Goal: Information Seeking & Learning: Learn about a topic

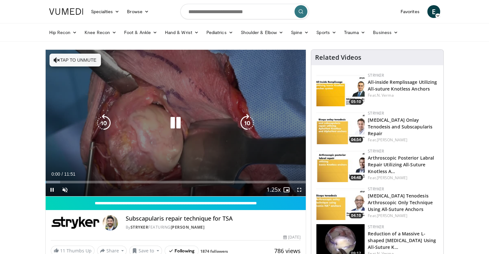
click at [90, 59] on button "Tap to unmute" at bounding box center [75, 60] width 51 height 13
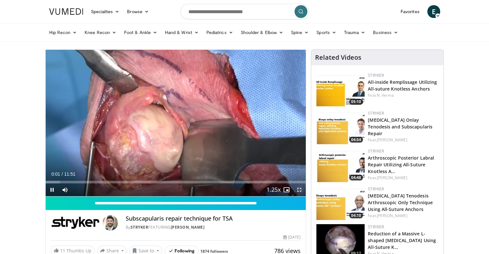
click at [300, 189] on span "Video Player" at bounding box center [299, 190] width 13 height 13
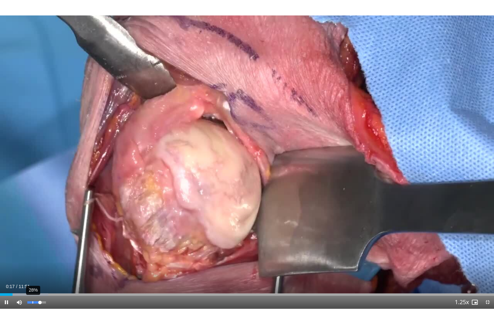
click at [33, 254] on div "28%" at bounding box center [36, 302] width 18 height 2
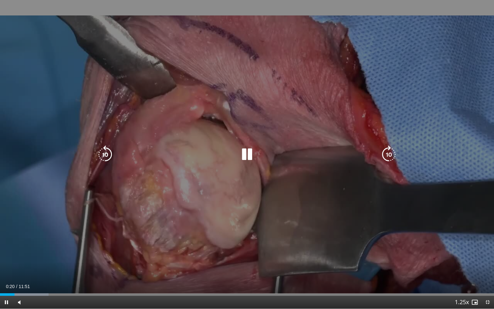
click at [34, 254] on div "10 seconds Tap to unmute" at bounding box center [247, 154] width 494 height 308
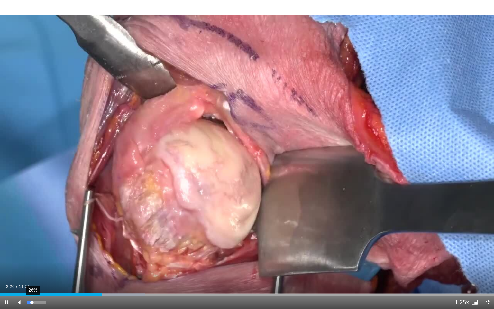
click at [32, 254] on div "Volume Level" at bounding box center [29, 302] width 5 height 2
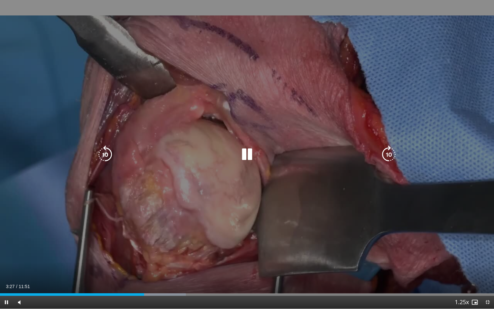
click at [179, 180] on div "10 seconds Tap to unmute" at bounding box center [247, 154] width 494 height 308
click at [197, 175] on div "10 seconds Tap to unmute" at bounding box center [247, 154] width 494 height 308
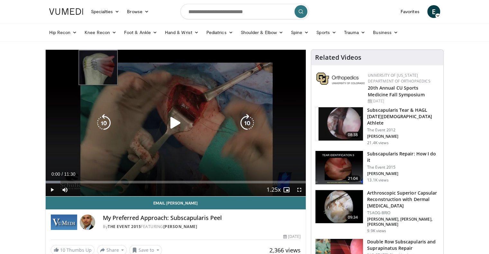
click at [253, 110] on div "10 seconds Tap to unmute" at bounding box center [176, 123] width 260 height 147
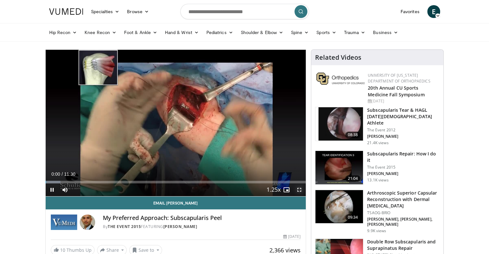
click at [299, 192] on span "Video Player" at bounding box center [299, 190] width 13 height 13
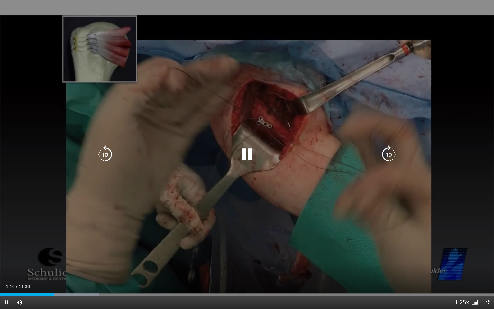
click at [244, 150] on icon "Video Player" at bounding box center [247, 154] width 18 height 18
click at [225, 144] on div "60 seconds Tap to unmute" at bounding box center [247, 154] width 494 height 308
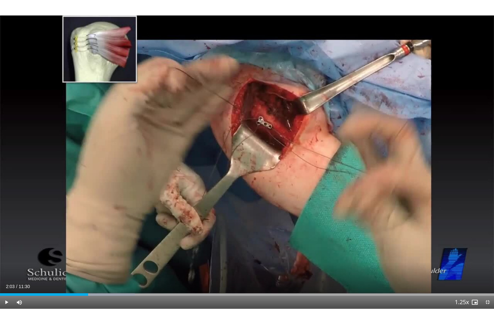
click at [225, 142] on div "60 seconds Tap to unmute" at bounding box center [247, 154] width 494 height 308
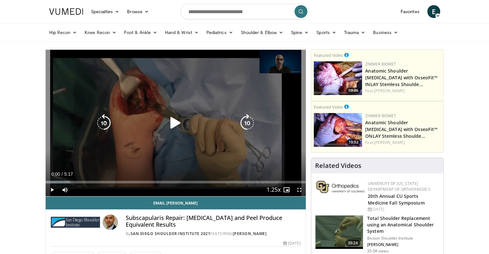
click at [197, 101] on div "10 seconds Tap to unmute" at bounding box center [176, 123] width 260 height 147
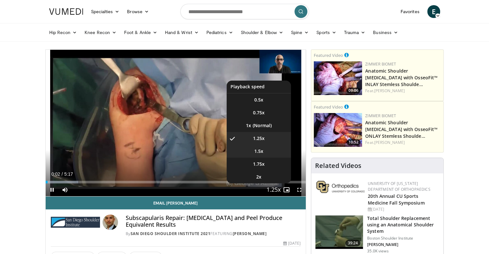
click at [266, 156] on li "1.5x" at bounding box center [259, 151] width 64 height 13
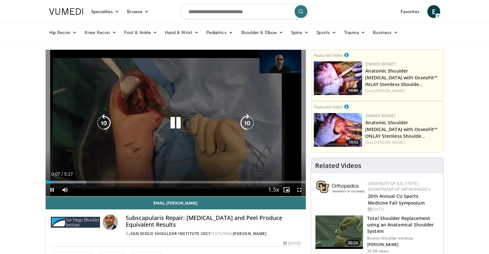
click at [276, 159] on div "10 seconds Tap to unmute" at bounding box center [176, 123] width 260 height 147
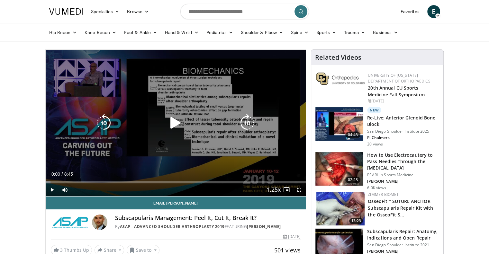
click at [216, 115] on div "10 seconds Tap to unmute" at bounding box center [176, 123] width 260 height 147
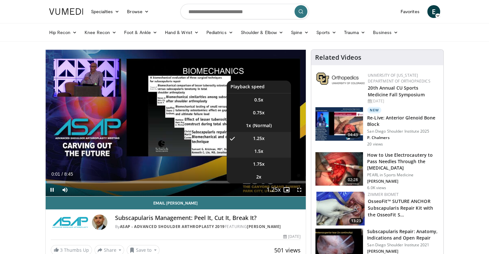
click at [266, 152] on li "1.5x" at bounding box center [259, 151] width 64 height 13
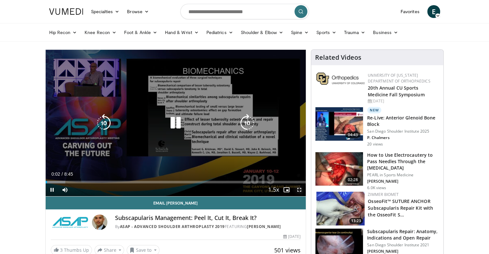
click at [301, 191] on span "Video Player" at bounding box center [299, 190] width 13 height 13
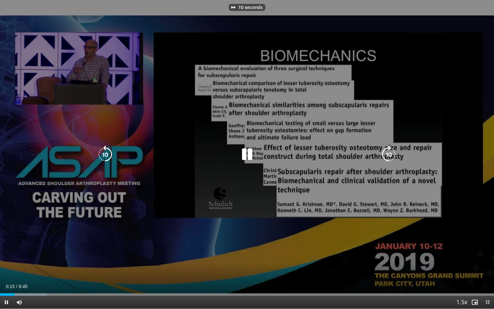
click at [297, 226] on div "10 seconds Tap to unmute" at bounding box center [247, 154] width 494 height 308
click at [297, 226] on div "90 seconds Tap to unmute" at bounding box center [247, 154] width 494 height 308
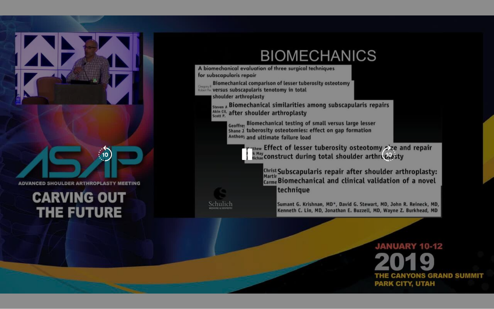
click at [297, 226] on div "90 seconds Tap to unmute" at bounding box center [247, 154] width 494 height 308
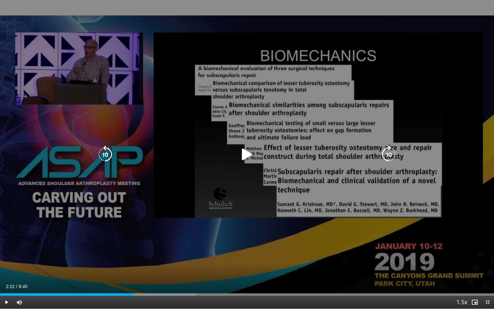
click at [297, 212] on div "90 seconds Tap to unmute" at bounding box center [247, 154] width 494 height 308
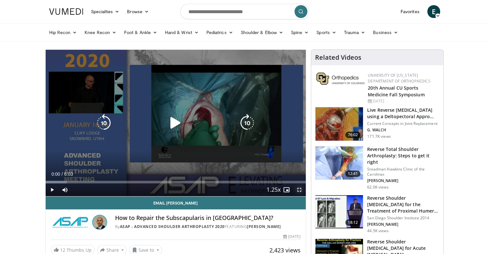
drag, startPoint x: 299, startPoint y: 189, endPoint x: 300, endPoint y: 228, distance: 38.9
click at [300, 189] on span "Video Player" at bounding box center [299, 190] width 13 height 13
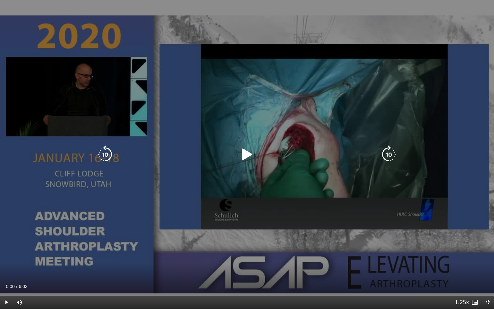
click at [321, 228] on div "10 seconds Tap to unmute" at bounding box center [247, 154] width 494 height 308
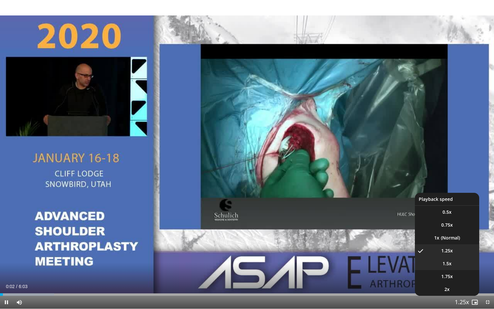
click at [451, 254] on li "1.5x" at bounding box center [447, 263] width 64 height 13
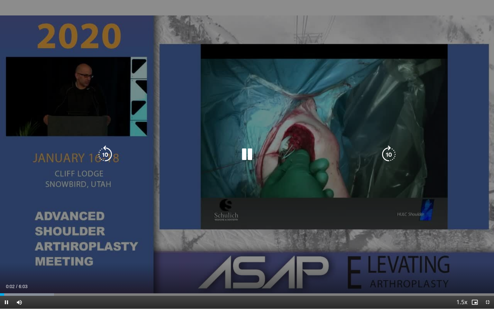
click at [323, 246] on div "10 seconds Tap to unmute" at bounding box center [247, 154] width 494 height 308
click at [311, 233] on div "10 seconds Tap to unmute" at bounding box center [247, 154] width 494 height 308
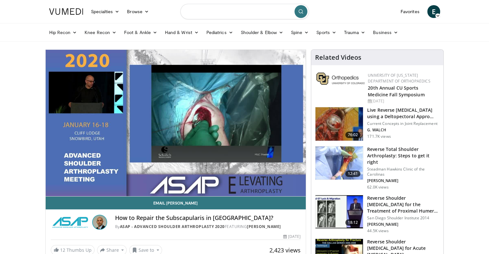
click at [227, 9] on input "Search topics, interventions" at bounding box center [244, 11] width 129 height 15
type input "**********"
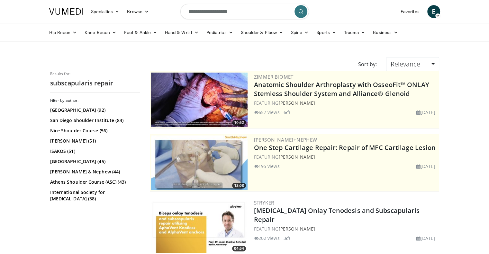
click at [253, 14] on input "**********" at bounding box center [244, 11] width 129 height 15
type input "**********"
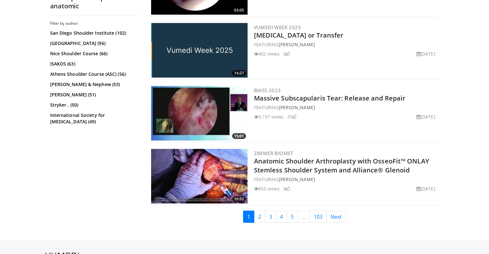
scroll to position [1565, 0]
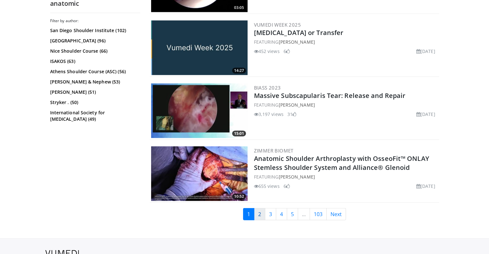
click at [261, 210] on link "2" at bounding box center [259, 214] width 11 height 12
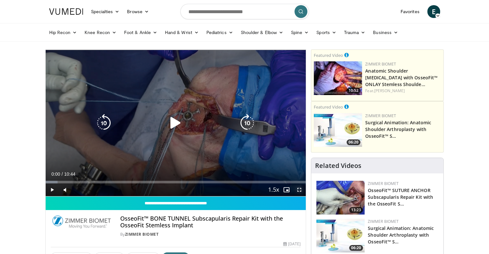
drag, startPoint x: 300, startPoint y: 187, endPoint x: 300, endPoint y: 226, distance: 38.9
click at [300, 187] on span "Video Player" at bounding box center [299, 190] width 13 height 13
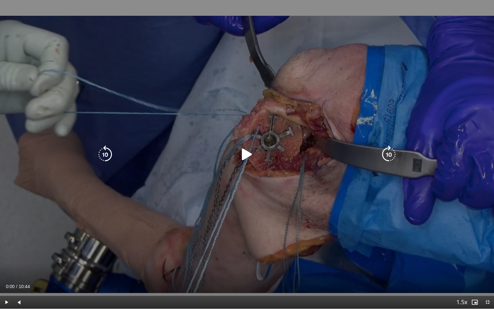
click at [299, 224] on div "10 seconds Tap to unmute" at bounding box center [247, 154] width 494 height 308
click at [249, 154] on icon "Video Player" at bounding box center [247, 154] width 18 height 18
click at [248, 152] on icon "Video Player" at bounding box center [247, 154] width 18 height 18
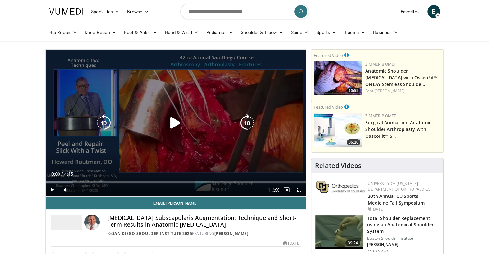
click at [192, 106] on div "10 seconds Tap to unmute" at bounding box center [176, 123] width 260 height 147
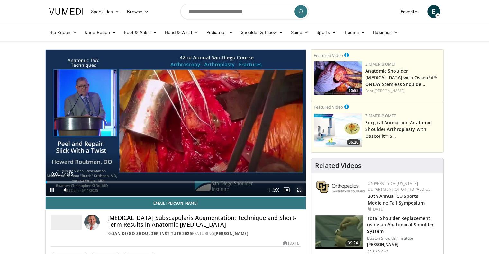
click at [299, 190] on span "Video Player" at bounding box center [299, 190] width 13 height 13
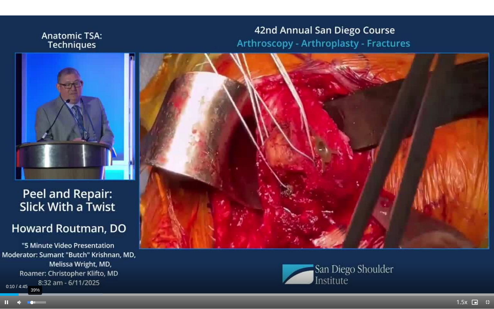
click at [34, 254] on div "39%" at bounding box center [36, 302] width 23 height 13
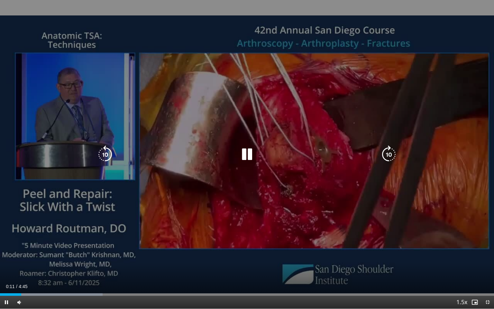
click at [120, 244] on div "10 seconds Tap to unmute" at bounding box center [247, 154] width 494 height 308
click at [123, 243] on div "10 seconds Tap to unmute" at bounding box center [247, 154] width 494 height 308
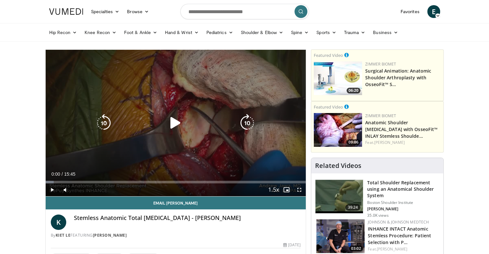
click at [231, 150] on div "10 seconds Tap to unmute" at bounding box center [176, 123] width 260 height 147
drag, startPoint x: 299, startPoint y: 189, endPoint x: 300, endPoint y: 228, distance: 38.9
click at [300, 189] on span "Video Player" at bounding box center [299, 190] width 13 height 13
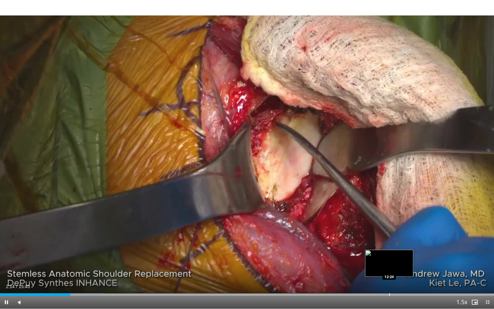
click at [388, 254] on div "Loaded : 21.12% 02:14 12:24" at bounding box center [247, 292] width 494 height 6
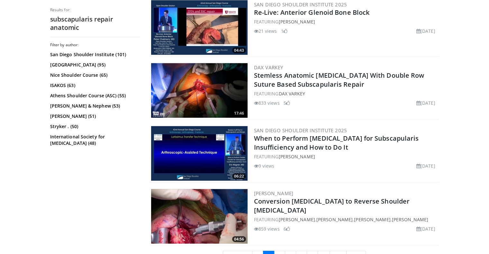
scroll to position [1544, 0]
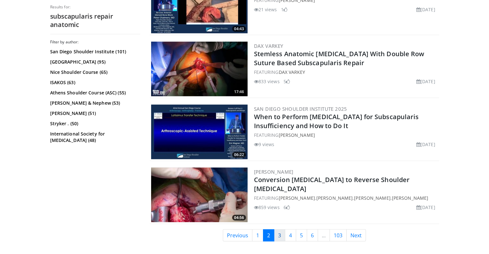
click at [282, 230] on link "3" at bounding box center [279, 236] width 11 height 12
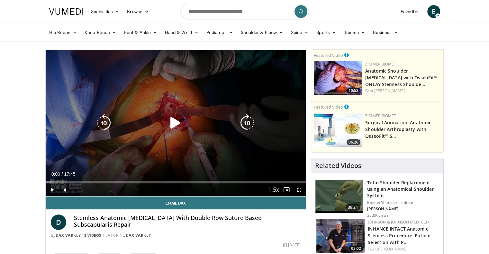
click at [206, 114] on div "10 seconds Tap to unmute" at bounding box center [176, 123] width 260 height 147
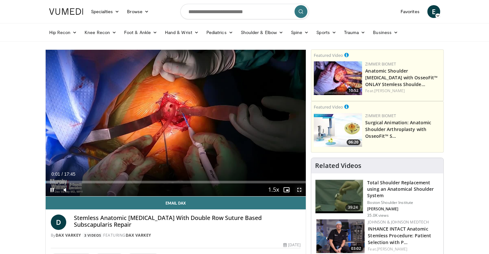
click at [301, 192] on span "Video Player" at bounding box center [299, 190] width 13 height 13
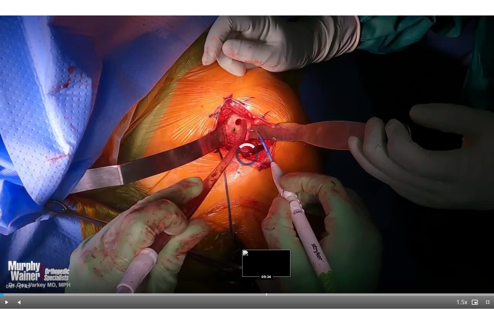
click at [266, 254] on div "Progress Bar" at bounding box center [266, 294] width 1 height 3
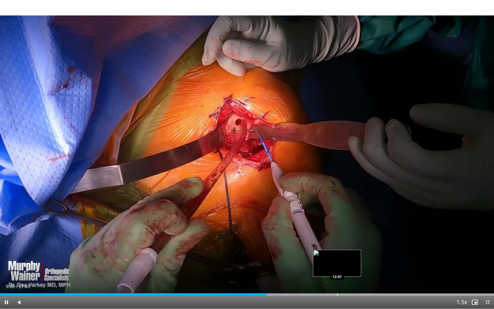
click at [337, 254] on div "Progress Bar" at bounding box center [337, 294] width 1 height 3
click at [331, 254] on div "Progress Bar" at bounding box center [331, 294] width 1 height 3
click at [322, 254] on div "Loaded : 72.61% 11:53 11:36" at bounding box center [247, 294] width 494 height 3
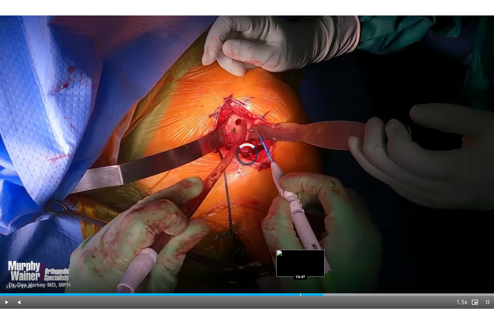
click at [300, 254] on div "Loaded : 71.40% 11:37 10:47" at bounding box center [247, 292] width 494 height 6
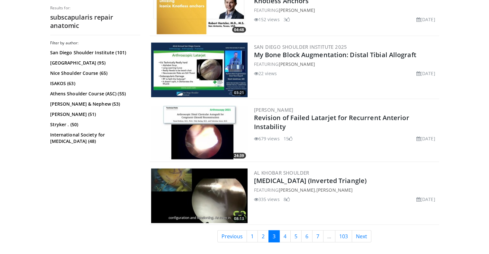
scroll to position [1544, 0]
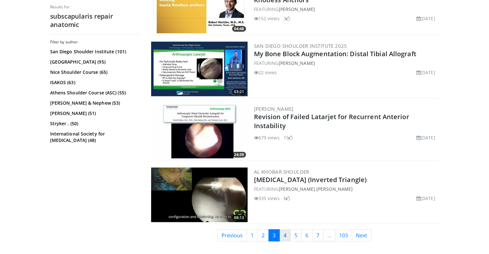
click at [286, 232] on link "4" at bounding box center [284, 236] width 11 height 12
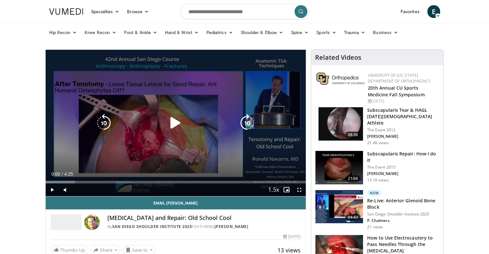
click at [191, 148] on div "10 seconds Tap to unmute" at bounding box center [176, 123] width 260 height 147
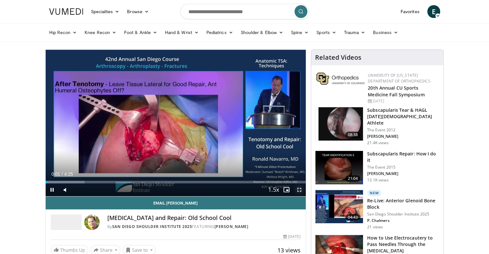
click at [301, 189] on span "Video Player" at bounding box center [299, 190] width 13 height 13
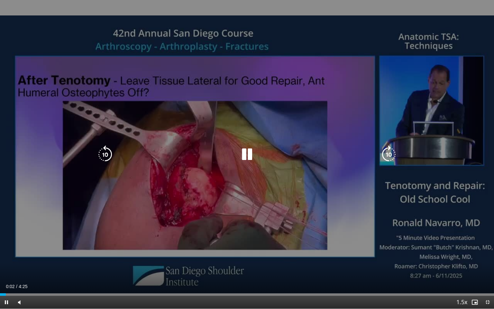
click at [300, 226] on div "10 seconds Tap to unmute" at bounding box center [247, 154] width 494 height 308
click at [244, 154] on icon "Video Player" at bounding box center [247, 154] width 18 height 18
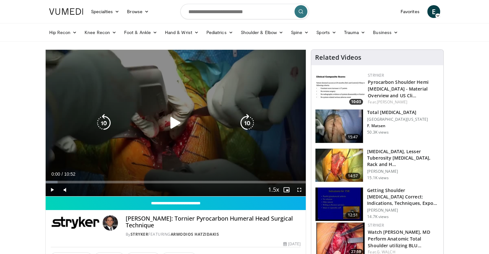
click at [221, 93] on div "10 seconds Tap to unmute" at bounding box center [176, 123] width 260 height 147
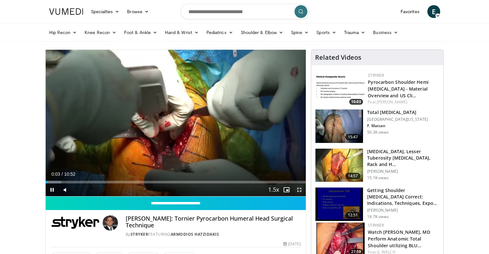
click at [299, 189] on span "Video Player" at bounding box center [299, 190] width 13 height 13
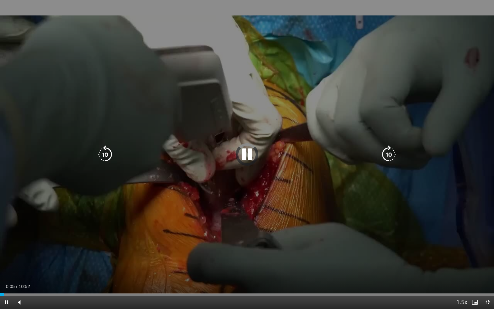
click at [299, 228] on div "10 seconds Tap to unmute" at bounding box center [247, 154] width 494 height 308
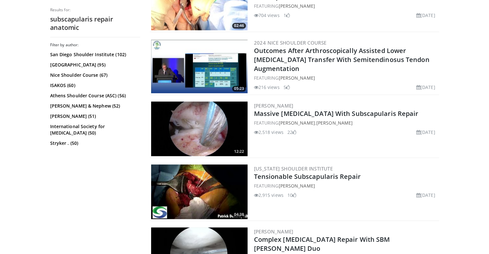
scroll to position [686, 0]
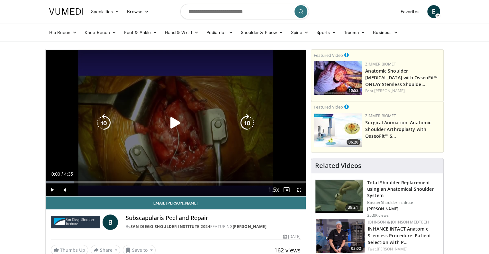
click at [159, 114] on div "10 seconds Tap to unmute" at bounding box center [176, 123] width 260 height 147
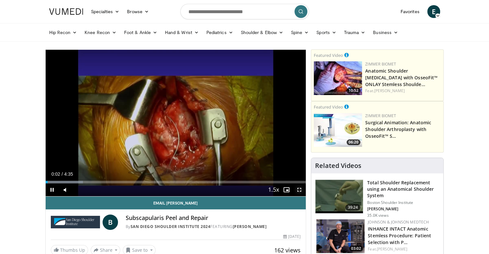
click at [298, 188] on span "Video Player" at bounding box center [299, 190] width 13 height 13
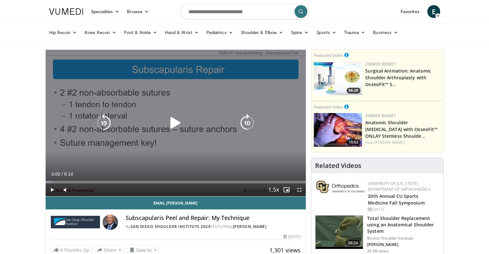
click at [228, 87] on div "10 seconds Tap to unmute" at bounding box center [176, 123] width 260 height 147
click at [300, 192] on span "Video Player" at bounding box center [299, 190] width 13 height 13
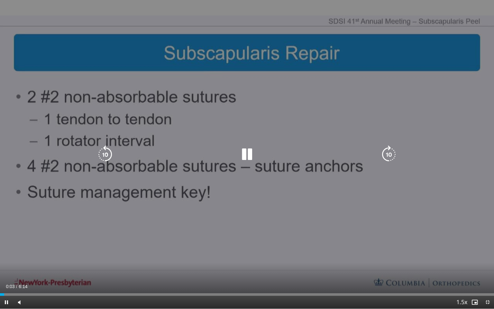
click at [298, 230] on div "10 seconds Tap to unmute" at bounding box center [247, 154] width 494 height 308
click at [298, 229] on div "10 seconds Tap to unmute" at bounding box center [247, 154] width 494 height 308
click at [237, 167] on div "10 seconds Tap to unmute" at bounding box center [247, 154] width 494 height 308
click at [247, 167] on div "10 seconds Tap to unmute" at bounding box center [247, 154] width 494 height 308
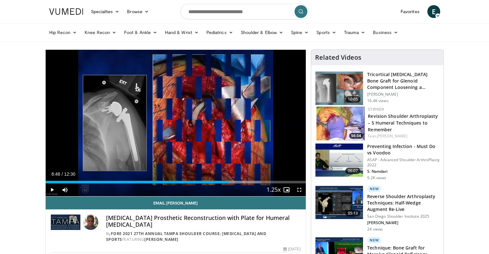
click at [225, 185] on div "Current Time 8:48 / Duration 12:30 Play Skip Backward Skip Forward Mute Loaded …" at bounding box center [176, 190] width 260 height 13
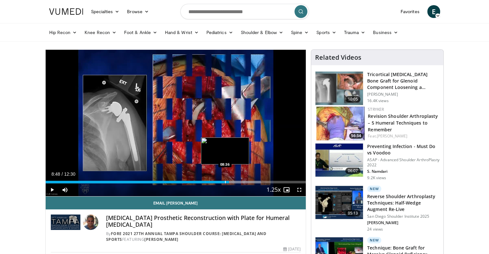
click at [225, 181] on div "Progress Bar" at bounding box center [225, 182] width 1 height 3
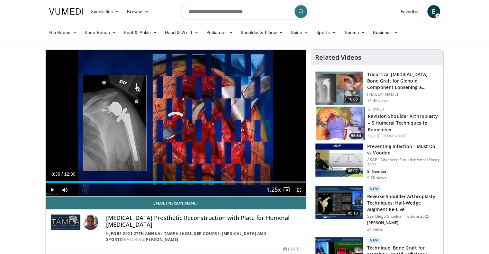
click at [298, 191] on span "Video Player" at bounding box center [299, 190] width 13 height 13
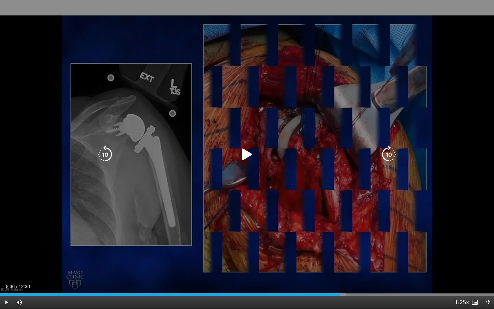
click at [245, 156] on icon "Video Player" at bounding box center [247, 154] width 18 height 18
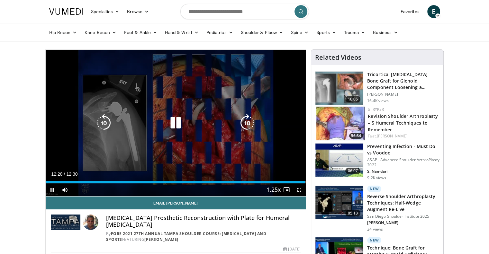
click at [240, 143] on div "30 seconds Tap to unmute" at bounding box center [176, 123] width 260 height 147
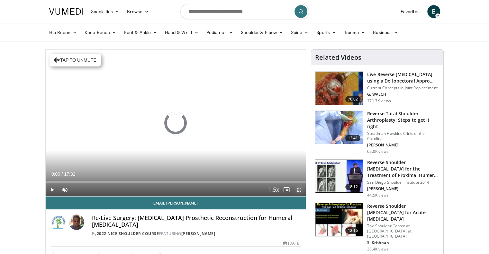
click at [298, 191] on span "Video Player" at bounding box center [299, 190] width 13 height 13
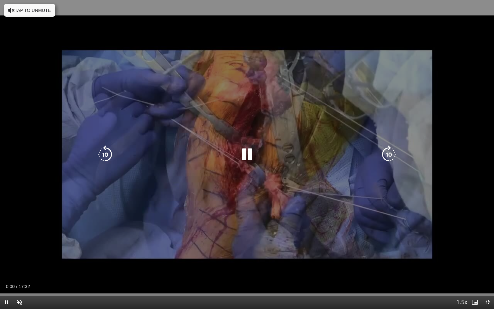
click at [50, 12] on button "Tap to unmute" at bounding box center [29, 10] width 51 height 13
click at [428, 254] on div "10 seconds Tap to unmute" at bounding box center [247, 154] width 494 height 308
click at [252, 159] on icon "Video Player" at bounding box center [247, 154] width 18 height 18
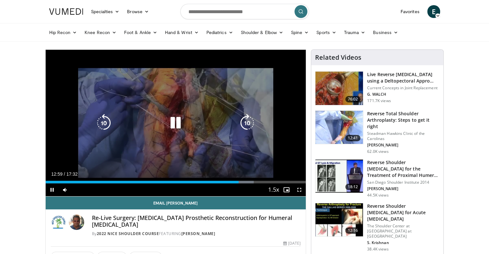
click at [193, 100] on div "100 seconds Tap to unmute" at bounding box center [176, 123] width 260 height 147
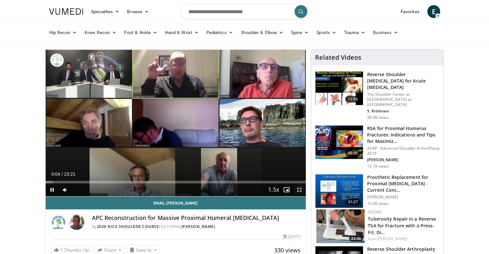
click at [301, 189] on span "Video Player" at bounding box center [299, 190] width 13 height 13
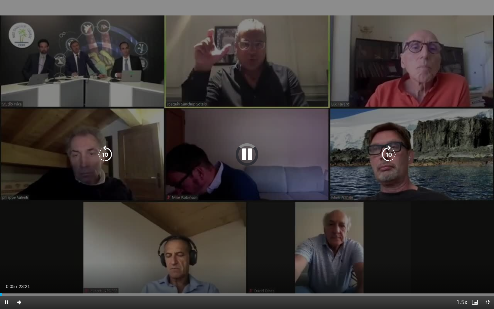
click at [293, 212] on div "10 seconds Tap to unmute" at bounding box center [247, 154] width 494 height 308
click at [293, 211] on div "10 seconds Tap to unmute" at bounding box center [247, 154] width 494 height 308
click at [189, 155] on div "Video Player" at bounding box center [247, 154] width 296 height 13
click at [241, 179] on div "70 seconds Tap to unmute" at bounding box center [247, 154] width 494 height 308
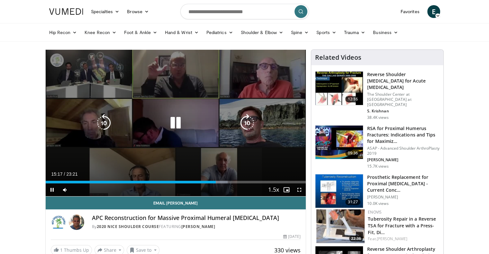
click at [221, 82] on div "340 seconds Tap to unmute" at bounding box center [176, 123] width 260 height 147
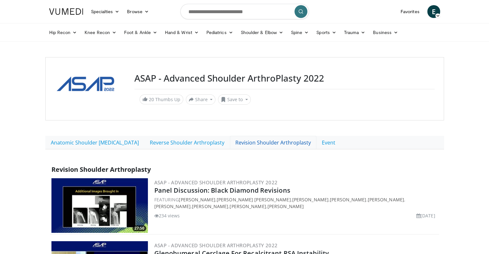
click at [232, 141] on link "Revision Shoulder Arthroplasty" at bounding box center [273, 143] width 87 height 14
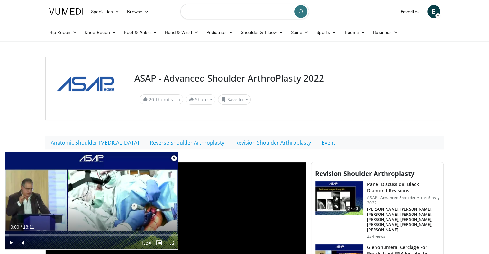
click at [229, 7] on input "Search topics, interventions" at bounding box center [244, 11] width 129 height 15
type input "******"
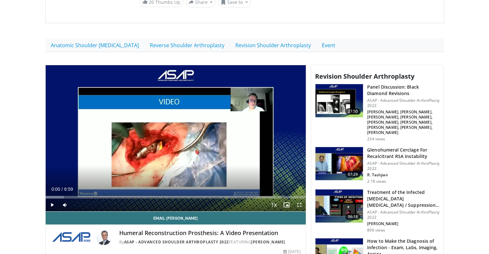
scroll to position [107, 0]
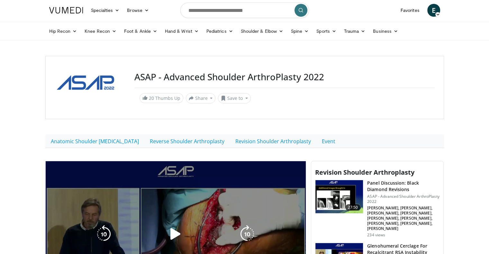
scroll to position [107, 0]
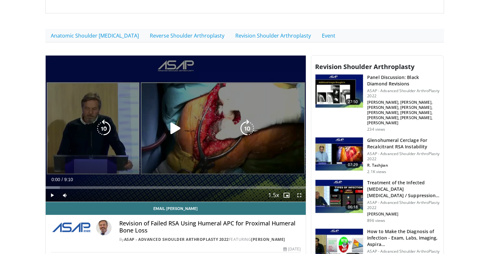
click at [214, 112] on div "10 seconds Tap to unmute" at bounding box center [176, 129] width 260 height 147
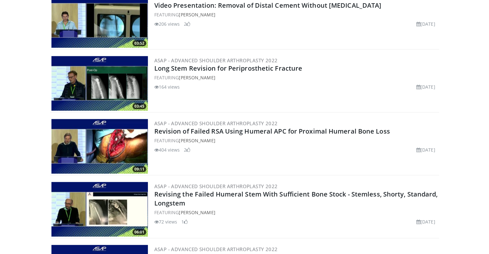
scroll to position [2579, 0]
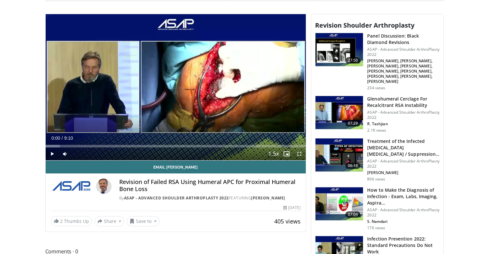
scroll to position [150, 0]
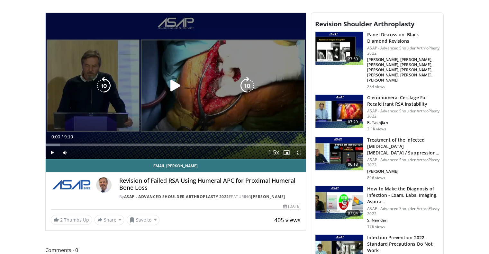
click at [182, 103] on div "10 seconds Tap to unmute" at bounding box center [176, 86] width 260 height 147
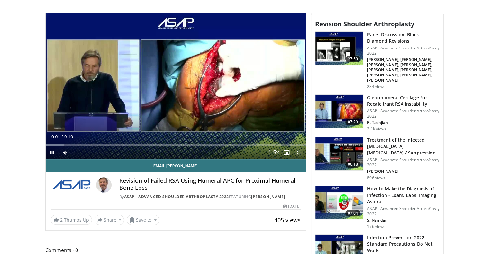
click at [299, 154] on span "Video Player" at bounding box center [299, 152] width 13 height 13
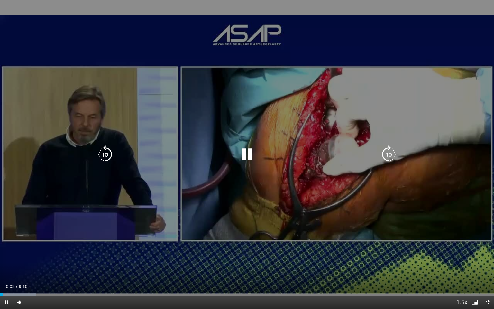
click at [360, 241] on div "10 seconds Tap to unmute" at bounding box center [247, 154] width 494 height 308
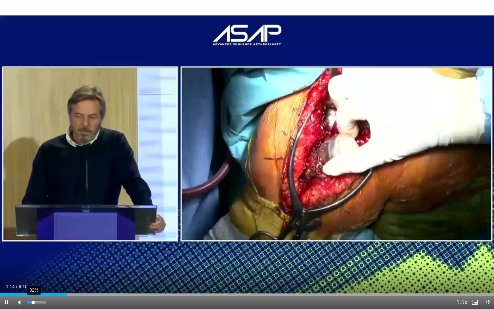
click at [33, 254] on div "Volume Level" at bounding box center [30, 302] width 6 height 2
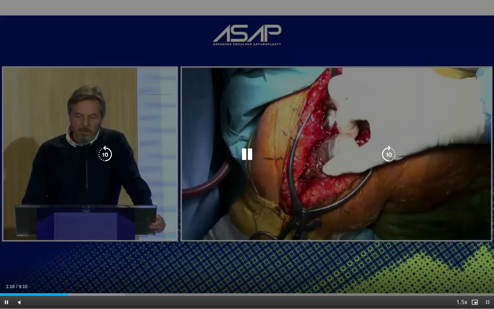
click at [75, 254] on div "20 seconds Tap to unmute" at bounding box center [247, 154] width 494 height 308
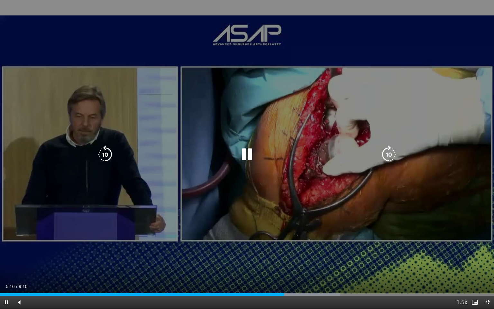
click at [77, 254] on div "20 seconds Tap to unmute" at bounding box center [247, 154] width 494 height 308
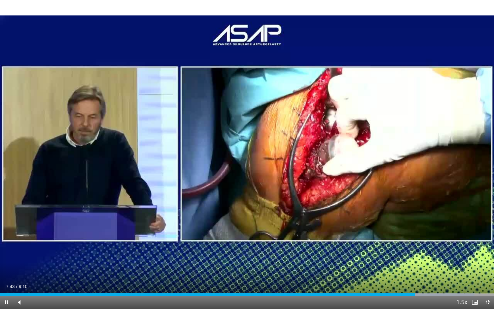
drag, startPoint x: 75, startPoint y: 235, endPoint x: 75, endPoint y: 195, distance: 40.2
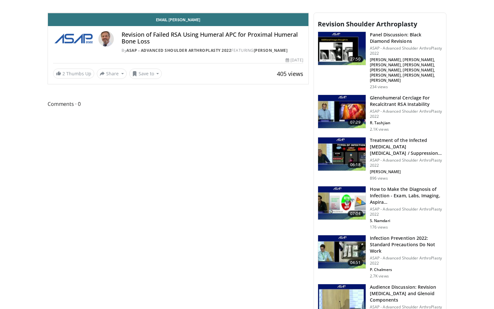
click at [75, 84] on div "**********" at bounding box center [178, 49] width 261 height 72
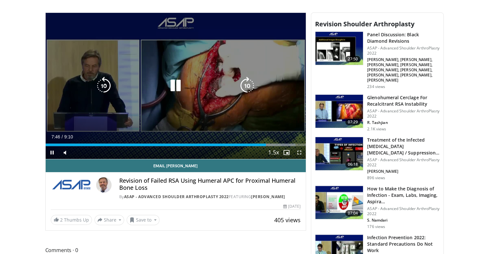
click at [171, 50] on div "20 seconds Tap to unmute" at bounding box center [176, 86] width 260 height 147
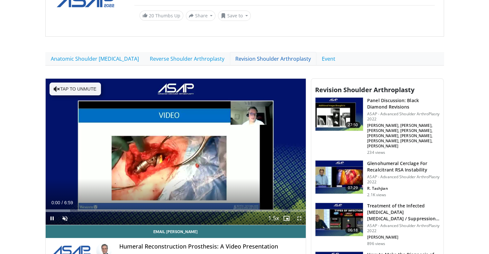
scroll to position [86, 0]
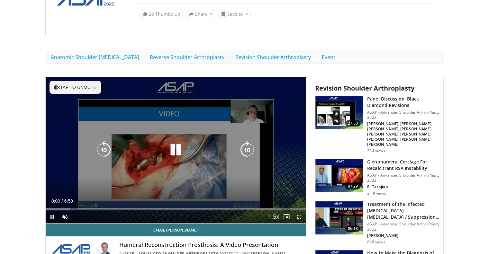
click at [71, 93] on div "10 seconds Tap to unmute" at bounding box center [176, 150] width 260 height 147
click at [73, 87] on button "Tap to unmute" at bounding box center [75, 87] width 51 height 13
click at [113, 151] on div "Video Player" at bounding box center [175, 150] width 156 height 13
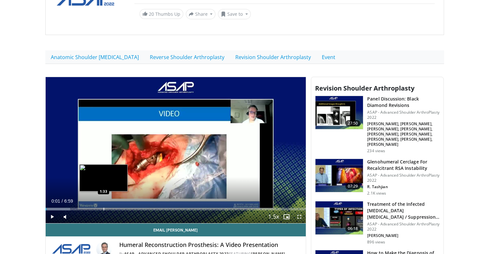
click at [103, 208] on div "Loaded : 9.45% 0:01 1:33" at bounding box center [176, 209] width 260 height 3
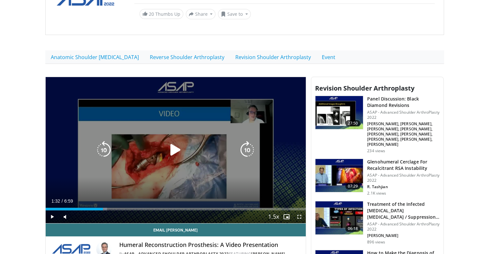
click at [153, 147] on div "Video Player" at bounding box center [175, 150] width 156 height 13
click at [174, 146] on icon "Video Player" at bounding box center [176, 150] width 18 height 18
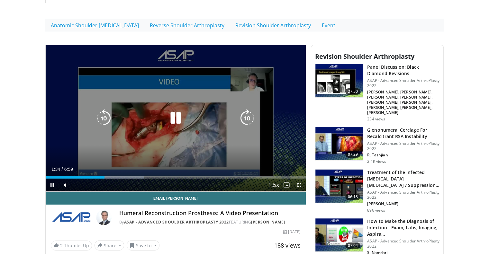
scroll to position [129, 0]
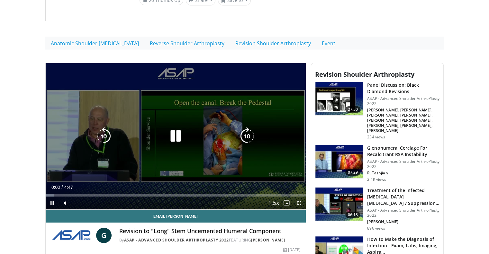
scroll to position [107, 0]
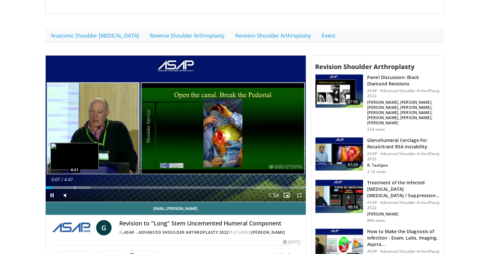
click at [75, 187] on div "Progress Bar" at bounding box center [75, 188] width 1 height 3
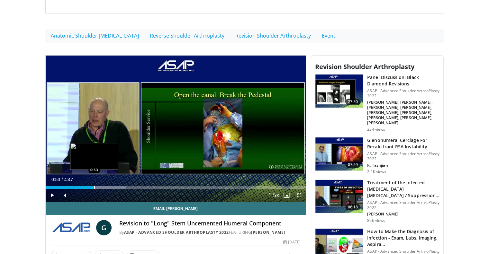
click at [94, 187] on div "Progress Bar" at bounding box center [94, 188] width 1 height 3
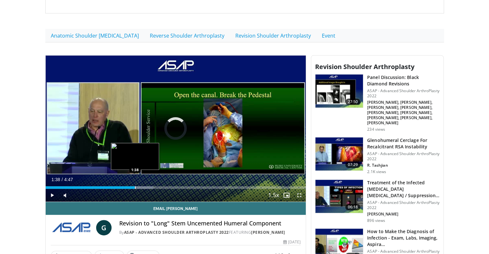
click at [135, 185] on div "Loaded : 41.41% 1:38 1:38" at bounding box center [176, 186] width 260 height 6
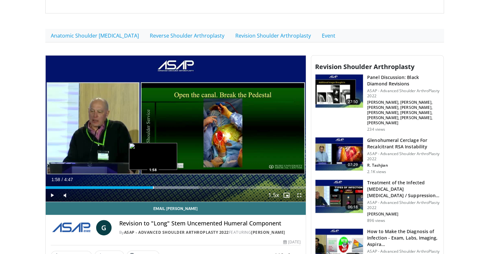
click at [153, 187] on div "Progress Bar" at bounding box center [153, 188] width 1 height 3
click at [300, 193] on span "Video Player" at bounding box center [299, 195] width 13 height 13
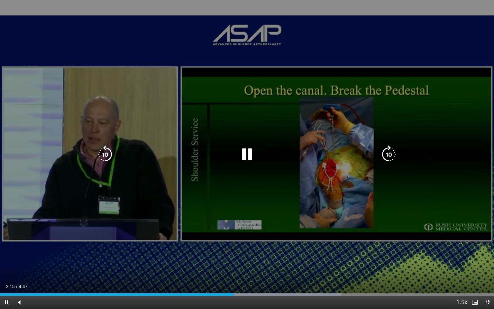
click at [205, 195] on div "10 seconds Tap to unmute" at bounding box center [247, 154] width 494 height 308
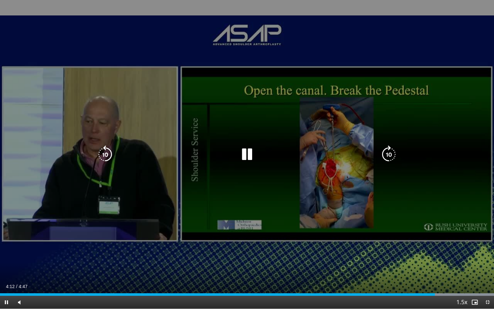
click at [204, 194] on div "10 seconds Tap to unmute" at bounding box center [247, 154] width 494 height 308
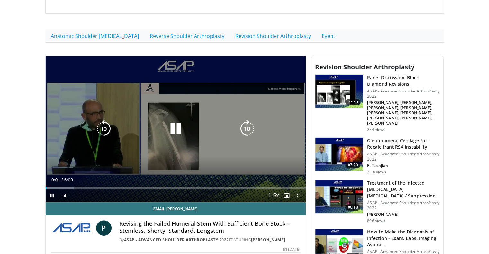
scroll to position [107, 0]
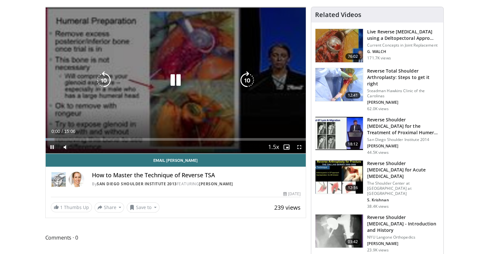
drag, startPoint x: 197, startPoint y: 68, endPoint x: 197, endPoint y: 63, distance: 4.8
click at [197, 68] on div "10 seconds Tap to unmute" at bounding box center [176, 80] width 260 height 147
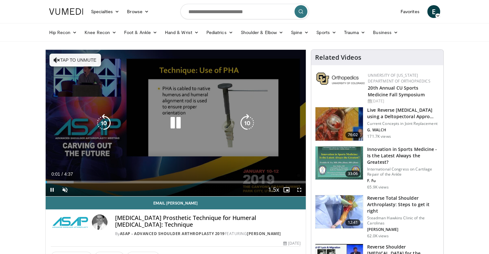
click at [93, 59] on button "Tap to unmute" at bounding box center [75, 60] width 51 height 13
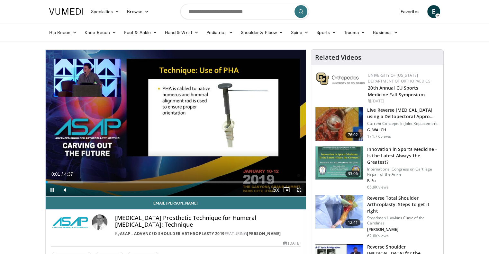
click at [298, 192] on span "Video Player" at bounding box center [299, 190] width 13 height 13
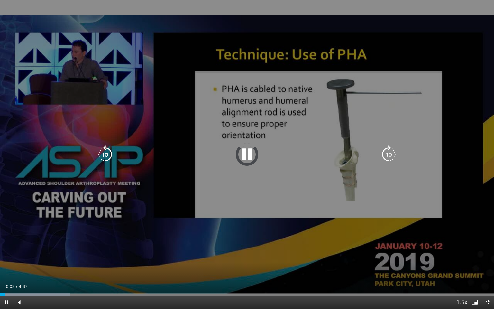
click at [298, 227] on div "10 seconds Tap to unmute" at bounding box center [247, 154] width 494 height 308
click at [299, 225] on div "10 seconds Tap to unmute" at bounding box center [247, 154] width 494 height 308
click at [247, 156] on icon "Video Player" at bounding box center [247, 154] width 18 height 18
click at [246, 156] on icon "Video Player" at bounding box center [247, 154] width 18 height 18
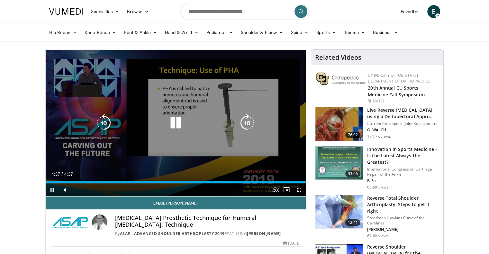
click at [237, 80] on div "10 seconds Tap to unmute" at bounding box center [176, 123] width 260 height 147
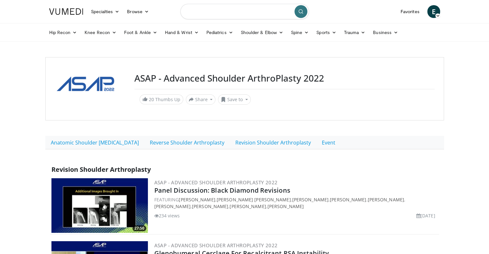
click at [229, 12] on input "Search topics, interventions" at bounding box center [244, 11] width 129 height 15
type input "*********"
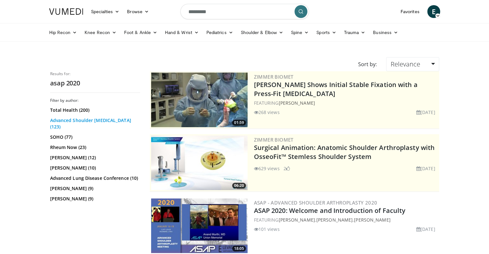
click at [85, 119] on link "Advanced Shoulder [MEDICAL_DATA] (123)" at bounding box center [94, 123] width 88 height 13
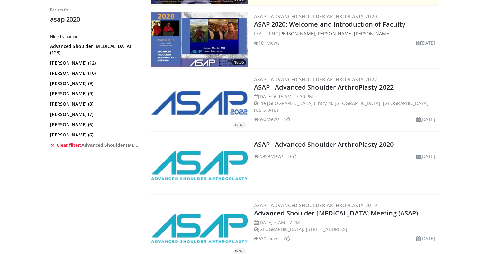
scroll to position [236, 0]
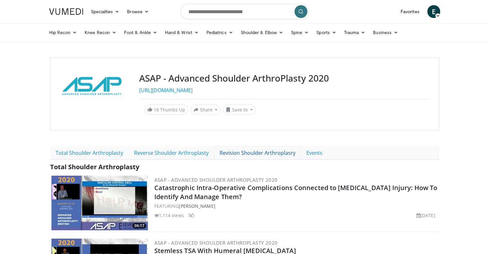
click at [231, 153] on link "Revision Shoulder Arthroplasry" at bounding box center [257, 153] width 87 height 14
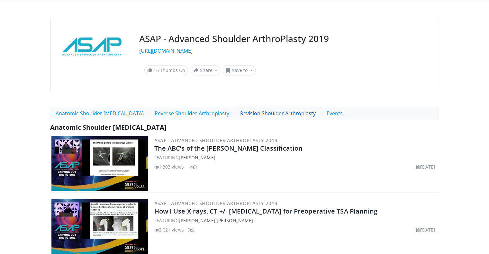
scroll to position [43, 0]
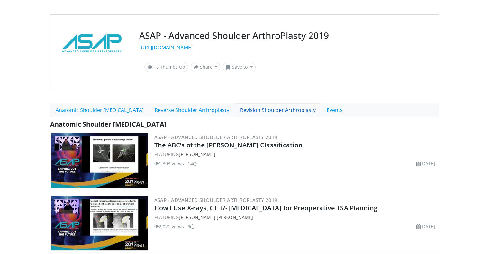
click at [256, 109] on link "Revision Shoulder Arthroplasty" at bounding box center [278, 111] width 87 height 14
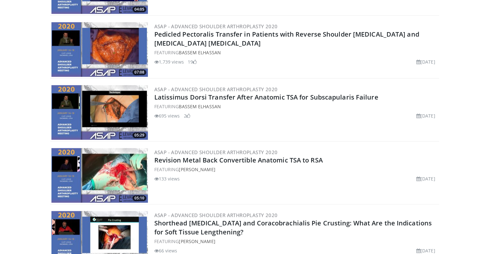
scroll to position [536, 0]
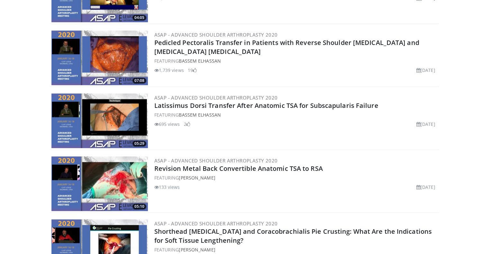
drag, startPoint x: 238, startPoint y: 106, endPoint x: 221, endPoint y: 134, distance: 32.8
click at [221, 134] on div "ASAP - Advanced Shoulder ArthroPlasty 2020 Latissimus Dorsi Transfer After Anat…" at bounding box center [296, 121] width 284 height 55
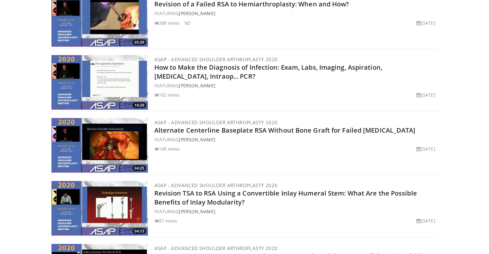
scroll to position [513, 0]
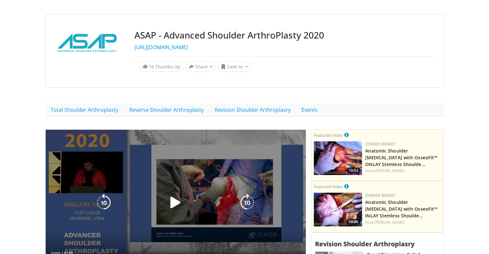
scroll to position [107, 0]
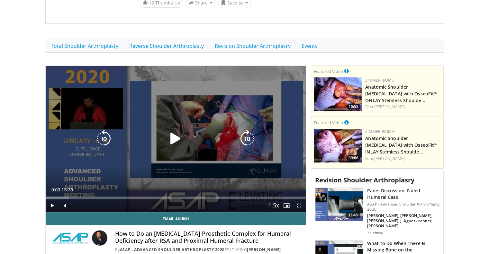
click at [179, 127] on div "10 seconds Tap to unmute" at bounding box center [176, 139] width 260 height 147
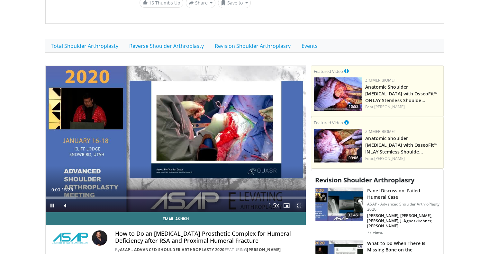
click at [299, 205] on span "Video Player" at bounding box center [299, 205] width 13 height 13
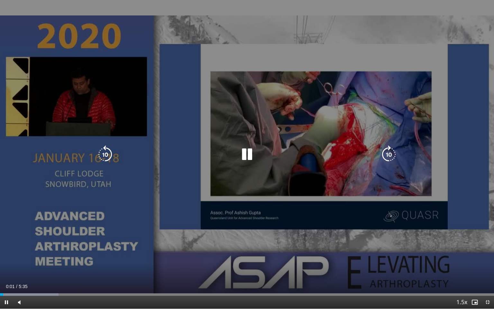
click at [299, 244] on div "10 seconds Tap to unmute" at bounding box center [247, 154] width 494 height 308
click at [298, 244] on div "10 seconds Tap to unmute" at bounding box center [247, 154] width 494 height 308
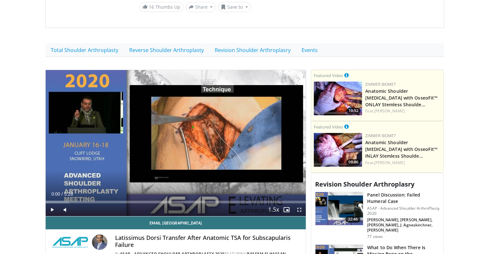
scroll to position [150, 0]
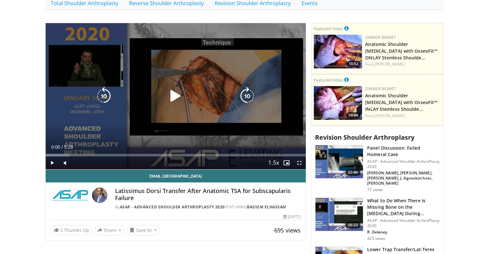
click at [187, 74] on div "10 seconds Tap to unmute" at bounding box center [176, 96] width 260 height 147
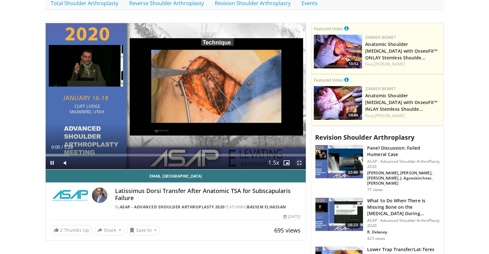
click at [304, 162] on span "Video Player" at bounding box center [299, 163] width 13 height 13
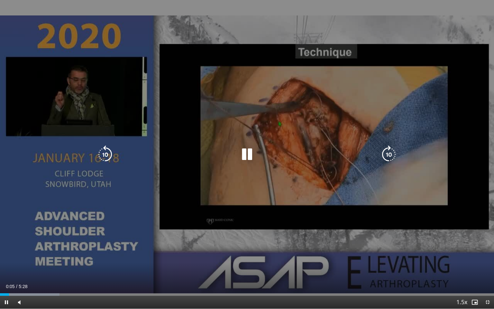
click at [303, 201] on div "10 seconds Tap to unmute" at bounding box center [247, 154] width 494 height 308
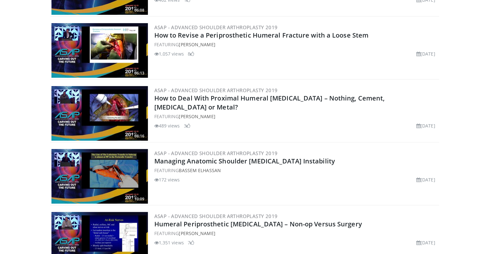
scroll to position [2159, 0]
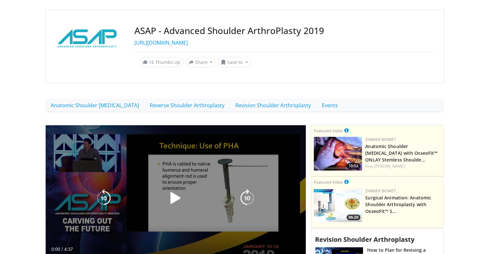
scroll to position [129, 0]
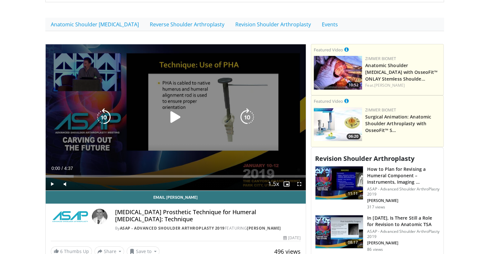
click at [194, 87] on div "10 seconds Tap to unmute" at bounding box center [176, 117] width 260 height 147
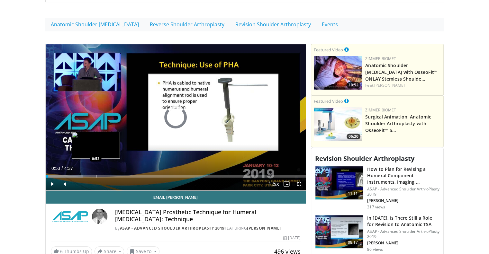
click at [96, 177] on div "Progress Bar" at bounding box center [96, 176] width 1 height 3
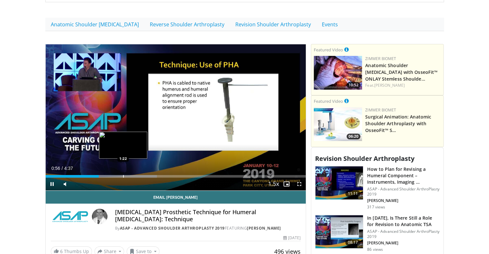
click at [123, 177] on div "Progress Bar" at bounding box center [123, 176] width 1 height 3
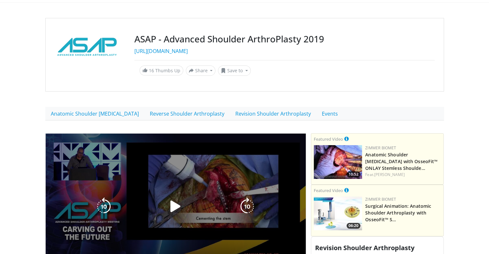
scroll to position [129, 0]
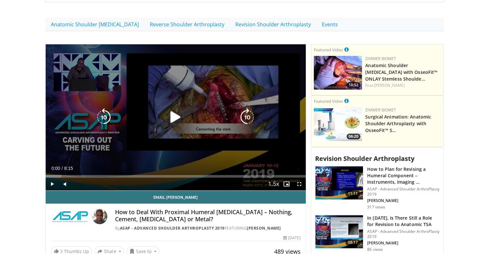
click at [196, 120] on div "Video Player" at bounding box center [175, 117] width 156 height 13
click at [180, 113] on icon "Video Player" at bounding box center [176, 117] width 18 height 18
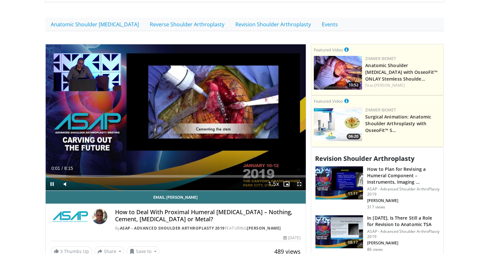
click at [298, 185] on span "Video Player" at bounding box center [299, 184] width 13 height 13
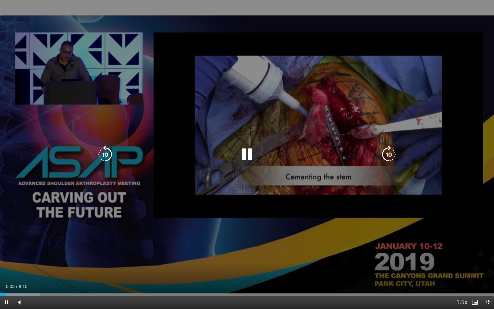
click at [302, 188] on div "10 seconds Tap to unmute" at bounding box center [247, 154] width 494 height 308
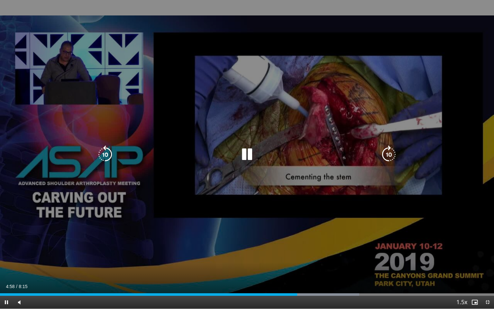
click at [293, 217] on div "40 seconds Tap to unmute" at bounding box center [247, 154] width 494 height 308
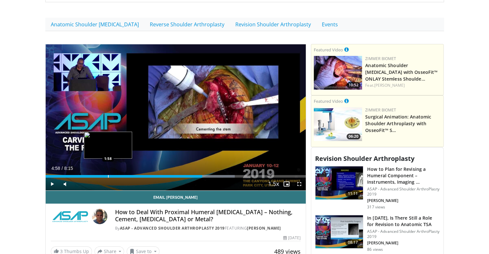
click at [108, 175] on div "Progress Bar" at bounding box center [108, 176] width 1 height 3
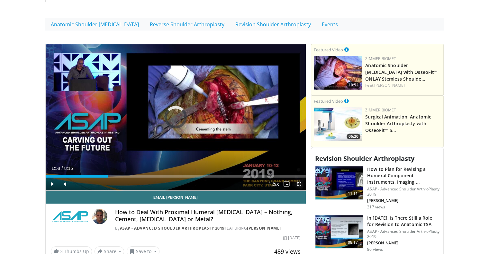
click at [297, 184] on span "Video Player" at bounding box center [299, 184] width 13 height 13
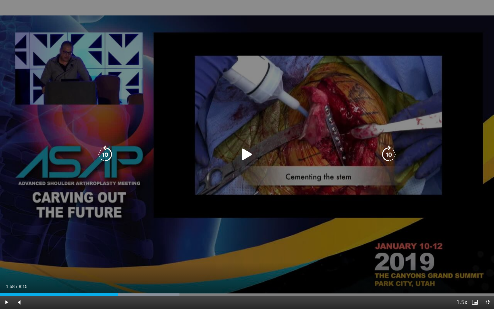
click at [224, 135] on div "40 seconds Tap to unmute" at bounding box center [247, 154] width 494 height 308
click at [111, 152] on icon "Video Player" at bounding box center [105, 154] width 18 height 18
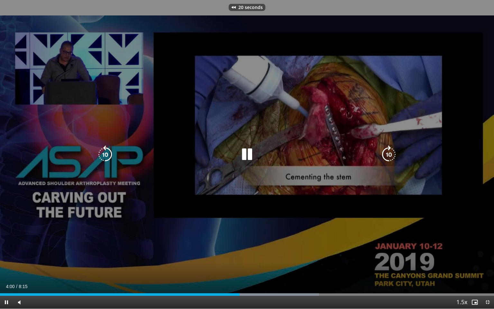
click at [111, 152] on icon "Video Player" at bounding box center [105, 154] width 18 height 18
click at [226, 216] on div "30 seconds Tap to unmute" at bounding box center [247, 154] width 494 height 308
click at [359, 87] on div "30 seconds Tap to unmute" at bounding box center [247, 154] width 494 height 308
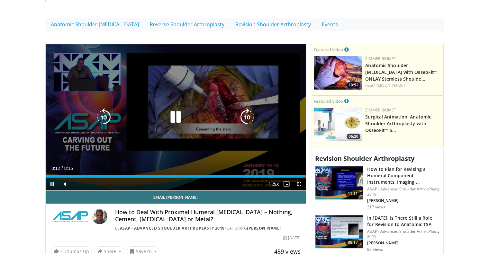
click at [213, 82] on div "30 seconds Tap to unmute" at bounding box center [176, 117] width 260 height 147
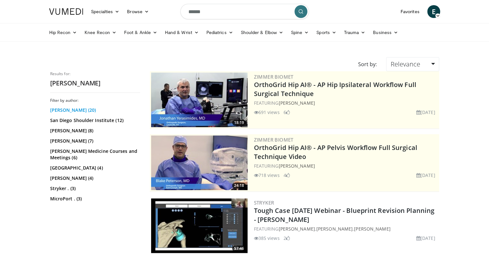
click at [62, 109] on link "[PERSON_NAME] (20)" at bounding box center [94, 110] width 88 height 6
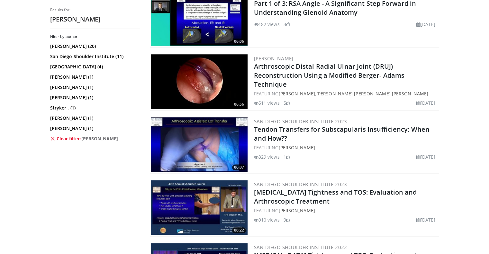
scroll to position [535, 0]
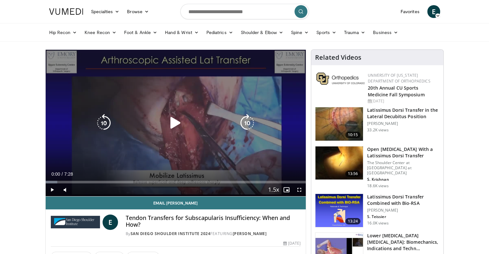
click at [169, 116] on icon "Video Player" at bounding box center [176, 123] width 18 height 18
drag, startPoint x: 301, startPoint y: 188, endPoint x: 300, endPoint y: 226, distance: 37.6
click at [301, 188] on span "Video Player" at bounding box center [299, 190] width 13 height 13
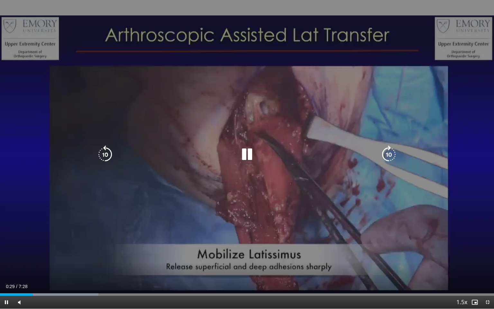
click at [435, 238] on div "10 seconds Tap to unmute" at bounding box center [247, 154] width 494 height 308
click at [105, 158] on icon "Video Player" at bounding box center [105, 154] width 18 height 18
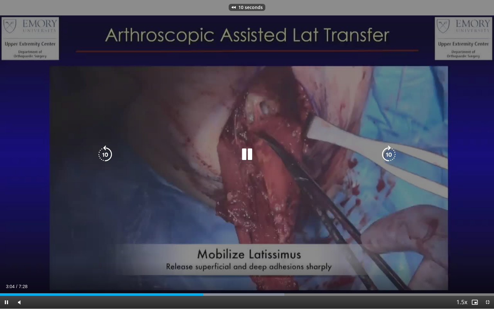
click at [105, 158] on icon "Video Player" at bounding box center [105, 154] width 18 height 18
click at [123, 194] on div "20 seconds Tap to unmute" at bounding box center [247, 154] width 494 height 308
click at [123, 193] on div "20 seconds Tap to unmute" at bounding box center [247, 154] width 494 height 308
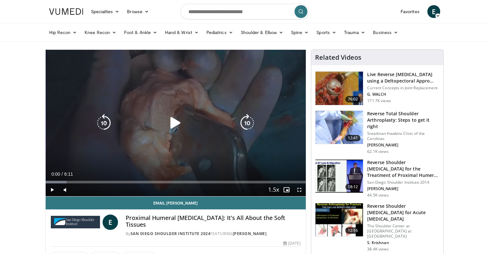
click at [167, 94] on div "10 seconds Tap to unmute" at bounding box center [176, 123] width 260 height 147
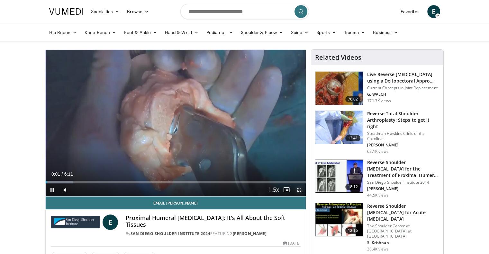
click at [301, 187] on span "Video Player" at bounding box center [299, 190] width 13 height 13
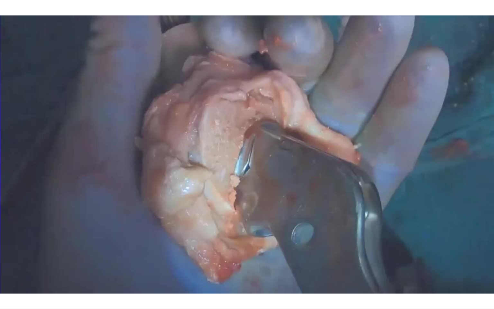
click at [363, 233] on div "10 seconds Tap to unmute" at bounding box center [247, 154] width 494 height 308
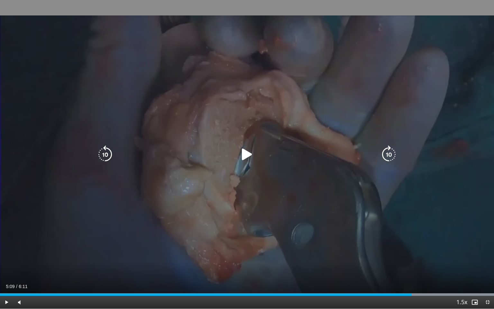
click at [282, 236] on div "10 seconds Tap to unmute" at bounding box center [247, 154] width 494 height 308
click at [246, 203] on div "10 seconds Tap to unmute" at bounding box center [247, 154] width 494 height 308
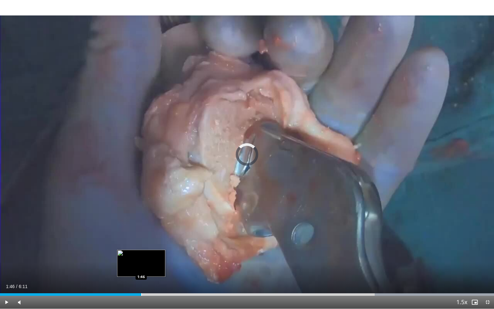
click at [141, 254] on div "Loaded : 100.00% 1:46 1:46" at bounding box center [247, 292] width 494 height 6
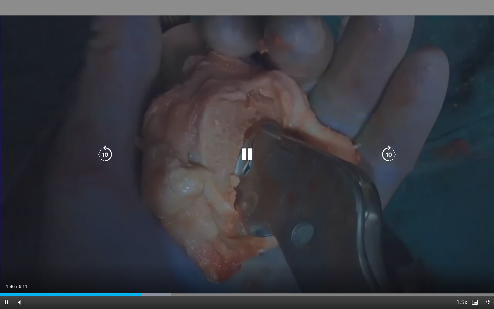
click at [190, 213] on div "10 seconds Tap to unmute" at bounding box center [247, 154] width 494 height 308
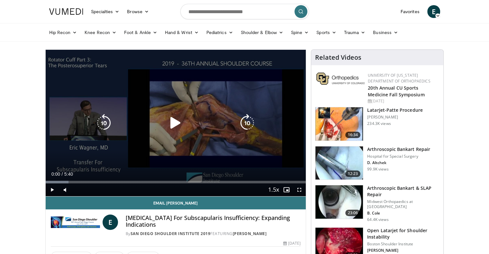
drag, startPoint x: 220, startPoint y: 152, endPoint x: 229, endPoint y: 157, distance: 9.6
click at [220, 152] on div "10 seconds Tap to unmute" at bounding box center [176, 123] width 260 height 147
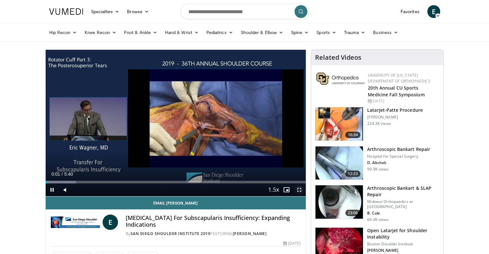
click at [298, 189] on span "Video Player" at bounding box center [299, 190] width 13 height 13
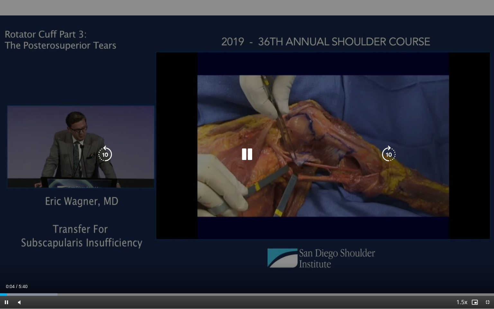
click at [302, 216] on div "10 seconds Tap to unmute" at bounding box center [247, 154] width 494 height 308
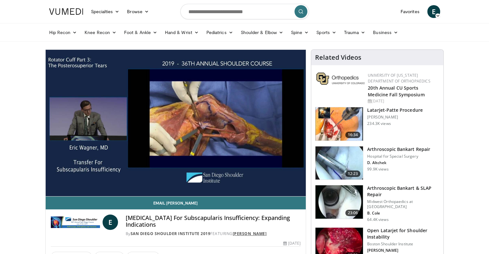
click at [249, 235] on link "[PERSON_NAME]" at bounding box center [250, 233] width 34 height 5
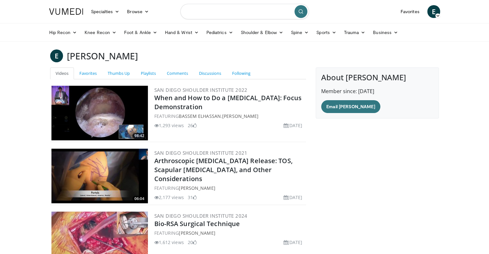
click at [255, 12] on input "Search topics, interventions" at bounding box center [244, 11] width 129 height 15
type input "*******"
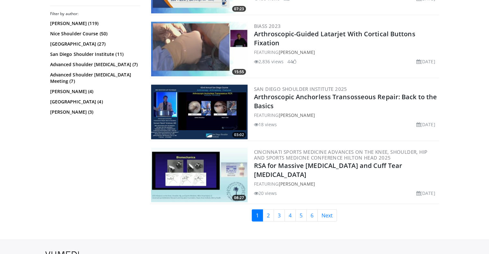
scroll to position [1522, 0]
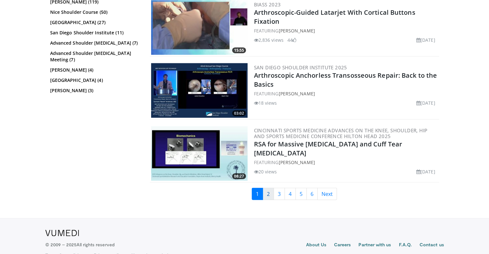
click at [269, 192] on link "2" at bounding box center [268, 194] width 11 height 12
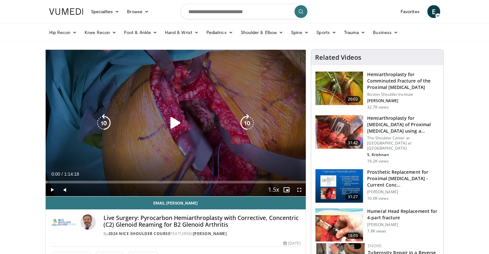
click at [205, 113] on div "10 seconds Tap to unmute" at bounding box center [176, 123] width 260 height 147
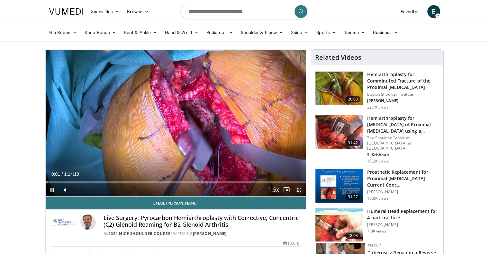
click at [301, 193] on span "Video Player" at bounding box center [299, 190] width 13 height 13
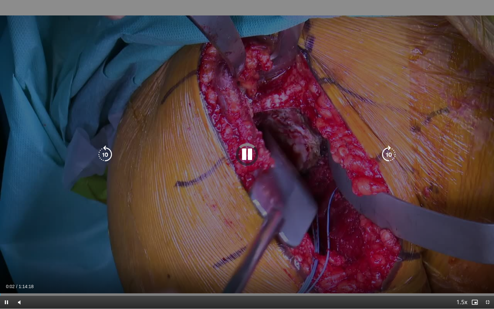
click at [269, 206] on div "10 seconds Tap to unmute" at bounding box center [247, 154] width 494 height 308
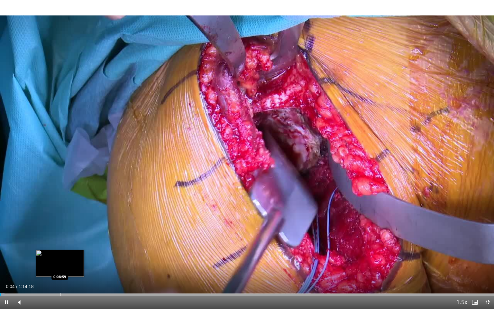
click at [60, 254] on div "Progress Bar" at bounding box center [60, 294] width 1 height 3
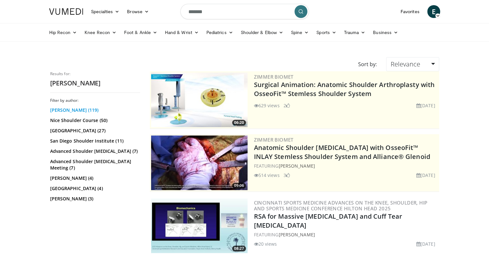
click at [75, 111] on link "[PERSON_NAME] (119)" at bounding box center [94, 110] width 88 height 6
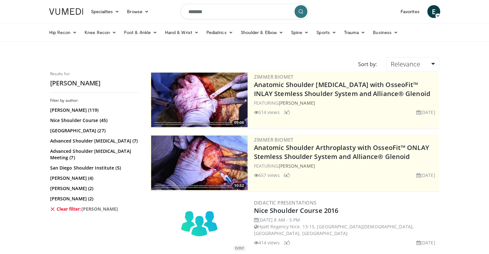
scroll to position [1222, 0]
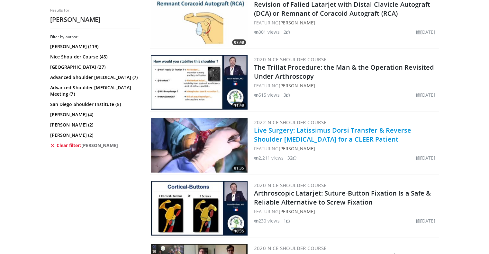
click at [329, 130] on link "Live Surgery: Latissimus Dorsi Transfer & Reverse Shoulder [MEDICAL_DATA] for a…" at bounding box center [333, 135] width 158 height 18
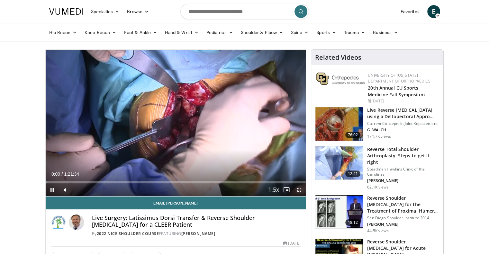
click at [298, 189] on span "Video Player" at bounding box center [299, 190] width 13 height 13
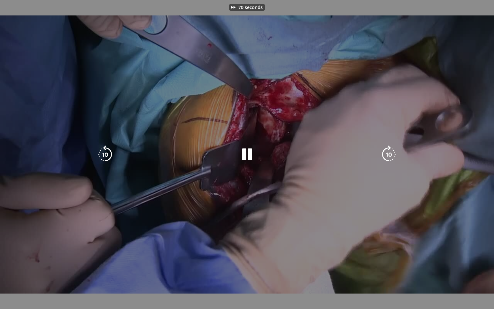
click at [291, 224] on div "70 seconds Tap to unmute" at bounding box center [247, 154] width 494 height 308
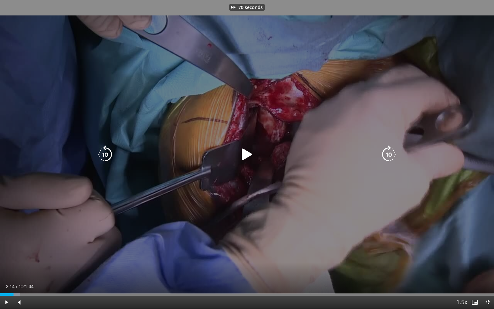
click at [291, 224] on div "70 seconds Tap to unmute" at bounding box center [247, 154] width 494 height 308
click at [251, 151] on icon "Video Player" at bounding box center [247, 154] width 18 height 18
